Goal: Transaction & Acquisition: Purchase product/service

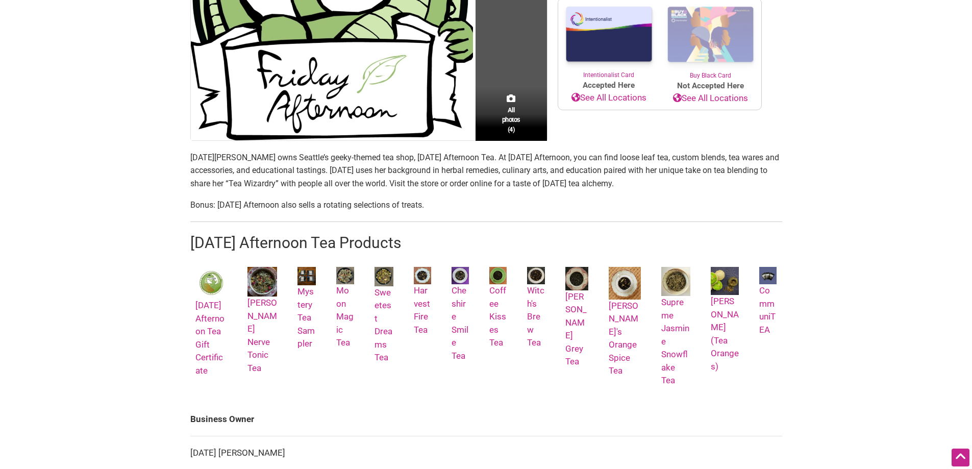
scroll to position [306, 0]
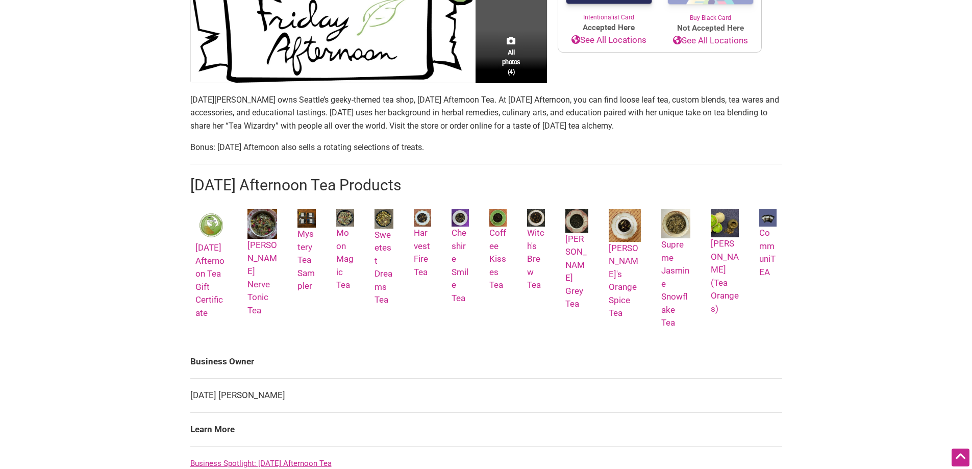
click at [202, 295] on div "[DATE] Afternoon Tea Gift Certificate" at bounding box center [211, 269] width 42 height 130
click at [204, 284] on link "[DATE] Afternoon Tea Gift Certificate" at bounding box center [211, 263] width 32 height 108
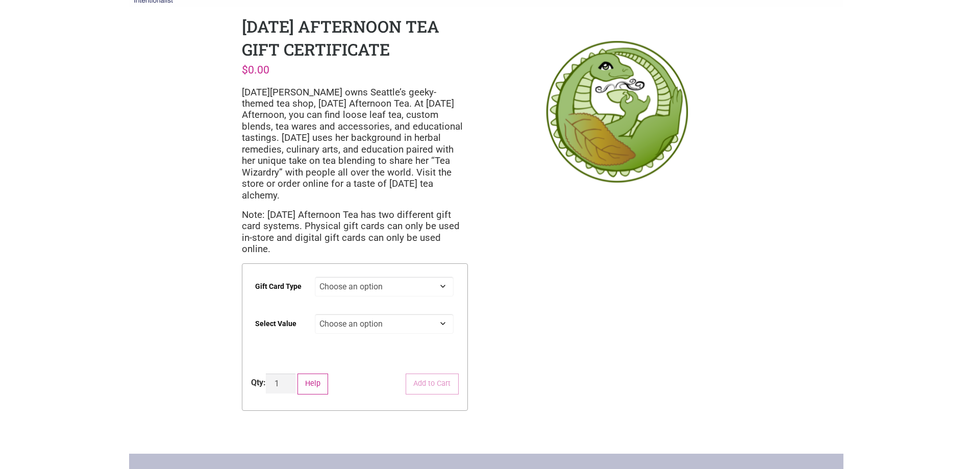
scroll to position [51, 0]
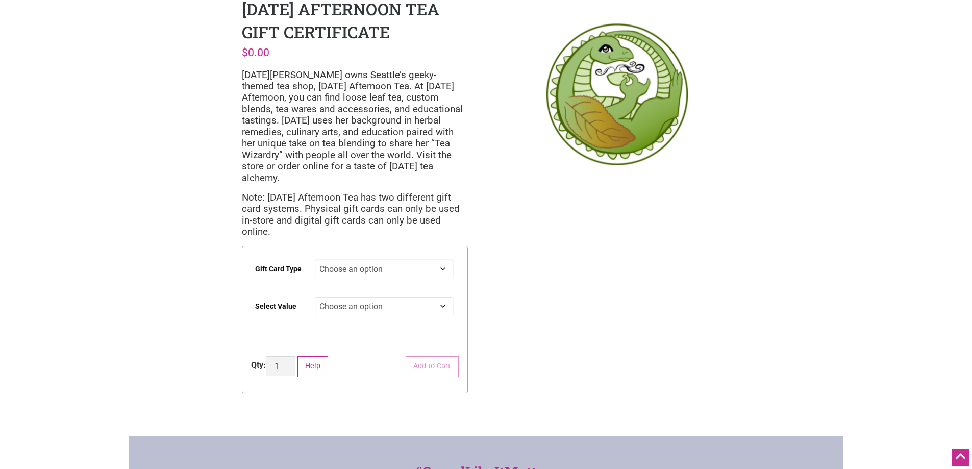
click at [367, 259] on select "Choose an option Digital Physical" at bounding box center [384, 269] width 139 height 20
click at [315, 259] on select "Choose an option Digital Physical" at bounding box center [384, 269] width 139 height 20
select select "Digital"
click at [374, 296] on select "Choose an option $25 $50 $100 $200 $500" at bounding box center [384, 306] width 139 height 20
select select "$200"
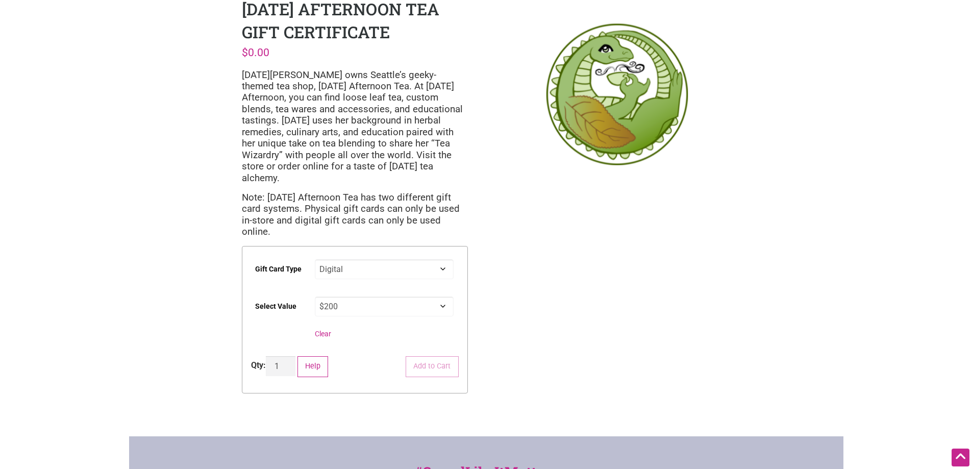
click at [315, 296] on select "Choose an option $25 $50 $100 $200 $500" at bounding box center [384, 306] width 139 height 20
select select "Digital"
select select "$200"
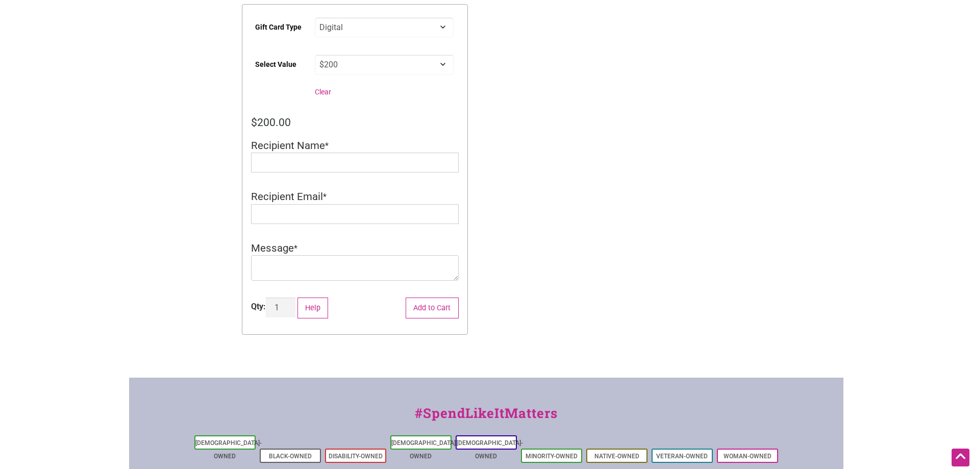
scroll to position [204, 0]
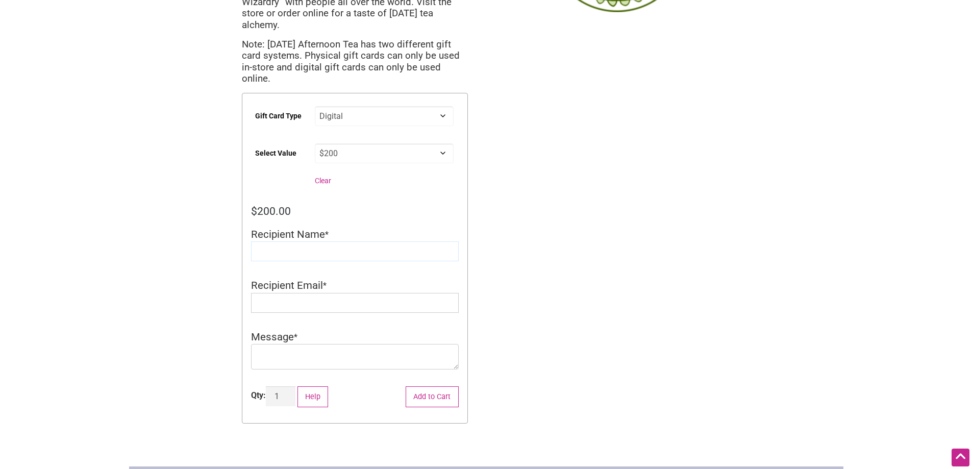
click at [308, 241] on input "Recipient Name" at bounding box center [355, 251] width 208 height 20
type input "[PERSON_NAME]"
drag, startPoint x: 359, startPoint y: 284, endPoint x: 233, endPoint y: 275, distance: 126.4
click at [234, 277] on div "Friday Afternoon Tea Gift Certificate $ 200.00 Friday Elliott owns Seattle’s ge…" at bounding box center [355, 143] width 242 height 612
type input "[EMAIL_ADDRESS][DOMAIN_NAME]"
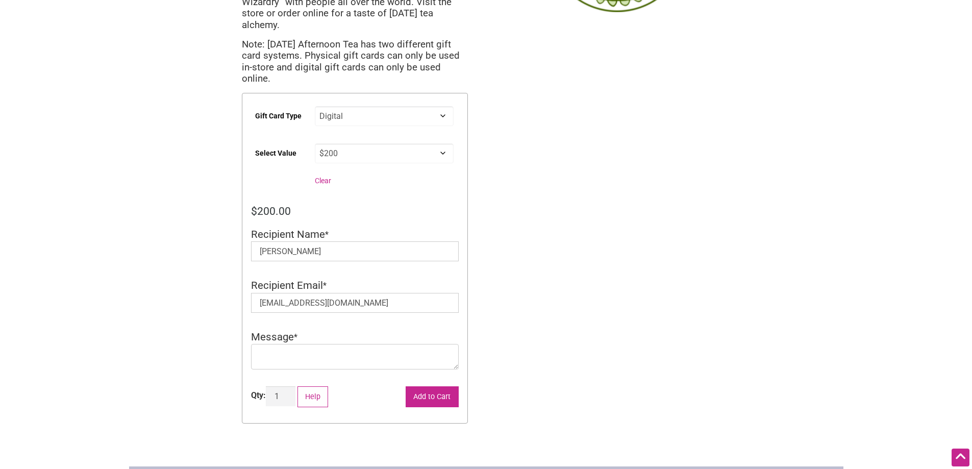
click at [427, 386] on button "Add to Cart" at bounding box center [432, 396] width 53 height 21
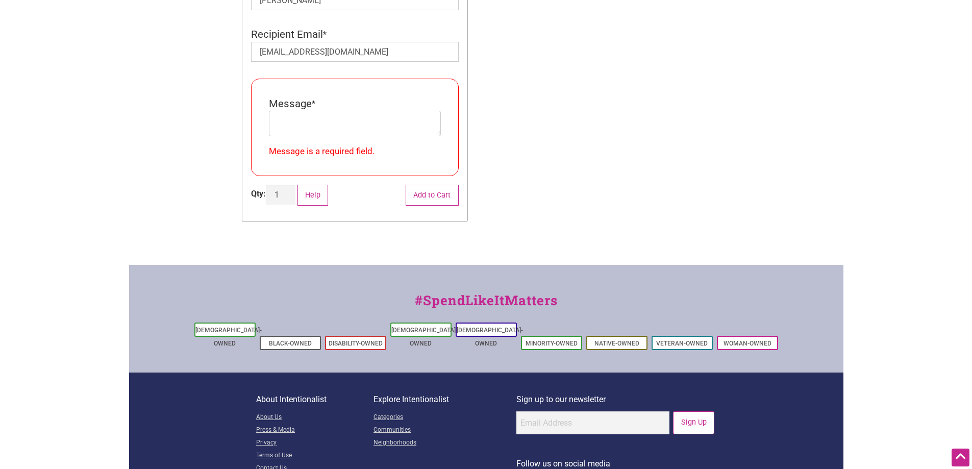
scroll to position [472, 0]
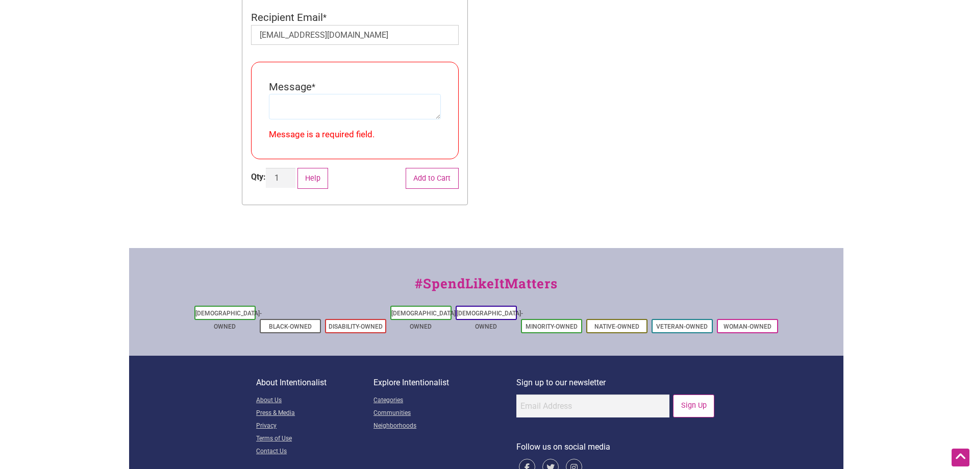
click at [307, 94] on textarea "Message" at bounding box center [355, 107] width 172 height 26
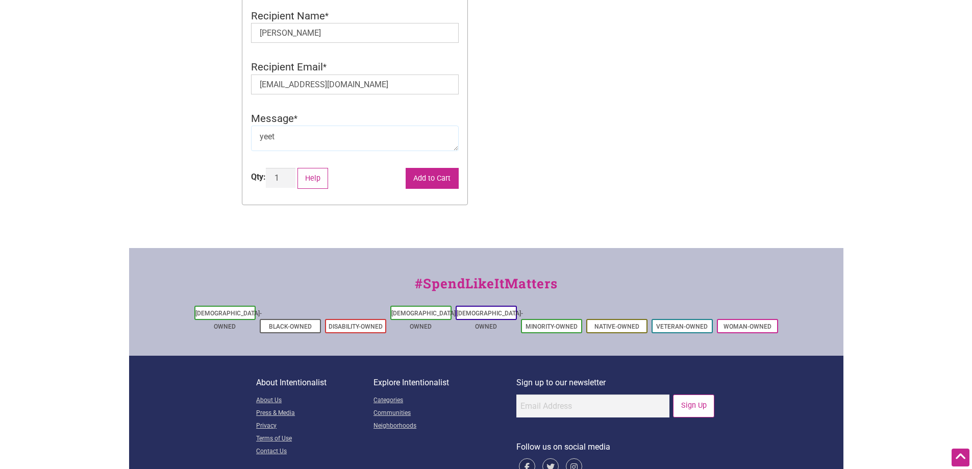
type textarea "yeet"
click at [431, 168] on button "Add to Cart" at bounding box center [432, 178] width 53 height 21
